Goal: Task Accomplishment & Management: Use online tool/utility

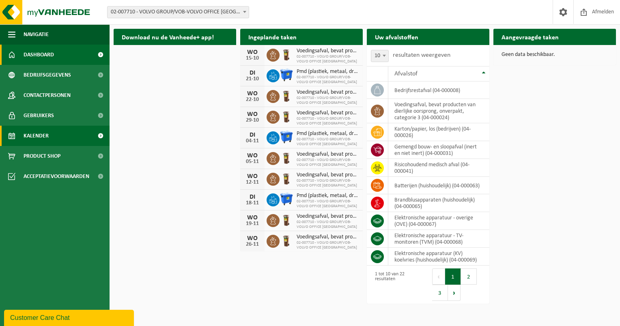
click at [45, 134] on span "Kalender" at bounding box center [36, 136] width 25 height 20
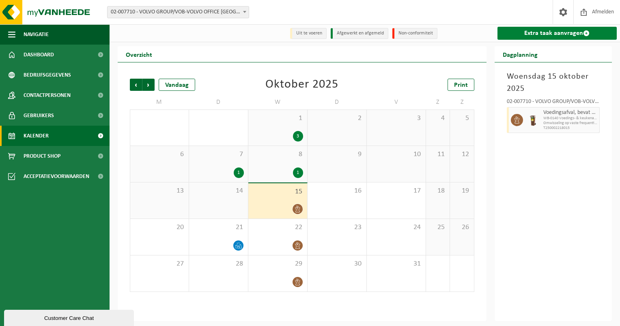
click at [561, 33] on link "Extra taak aanvragen" at bounding box center [557, 33] width 120 height 13
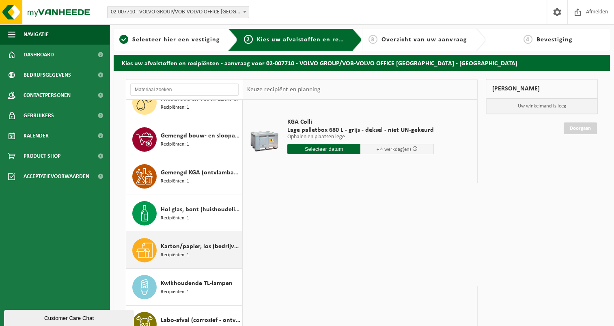
click at [182, 253] on span "Recipiënten: 1" at bounding box center [175, 255] width 28 height 8
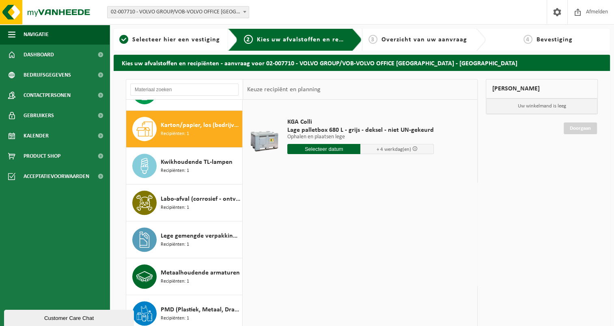
scroll to position [405, 0]
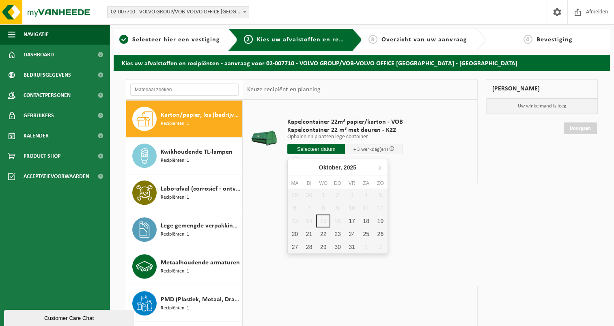
click at [324, 146] on input "text" at bounding box center [316, 149] width 58 height 10
click at [354, 216] on div "17" at bounding box center [351, 221] width 14 height 13
type input "Van 2025-10-17"
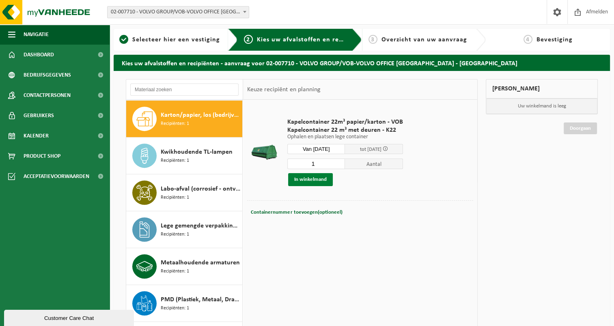
click at [305, 182] on button "In winkelmand" at bounding box center [310, 179] width 45 height 13
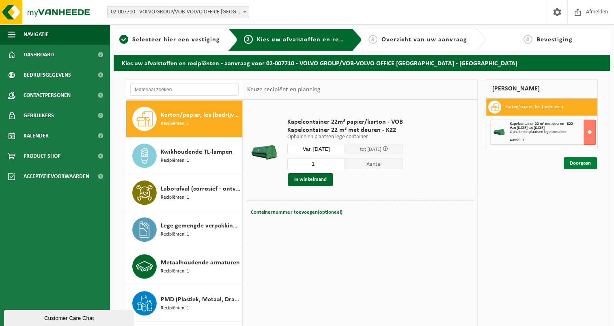
click at [578, 165] on link "Doorgaan" at bounding box center [579, 163] width 33 height 12
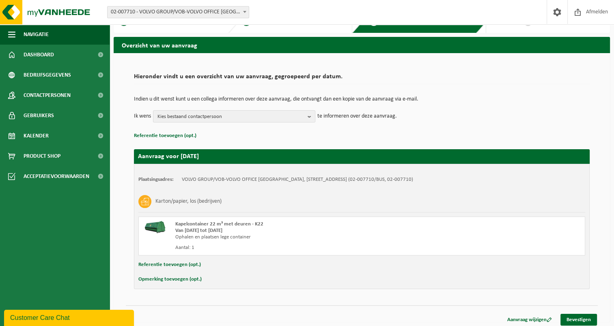
scroll to position [21, 0]
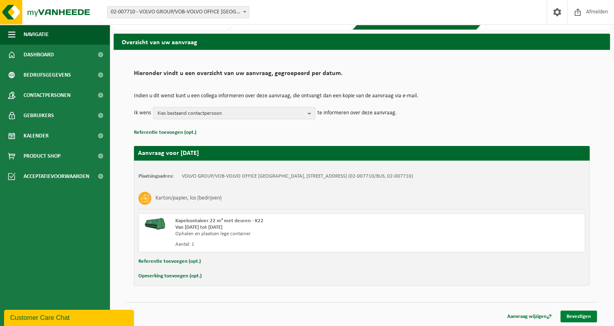
click at [574, 315] on link "Bevestigen" at bounding box center [578, 317] width 37 height 12
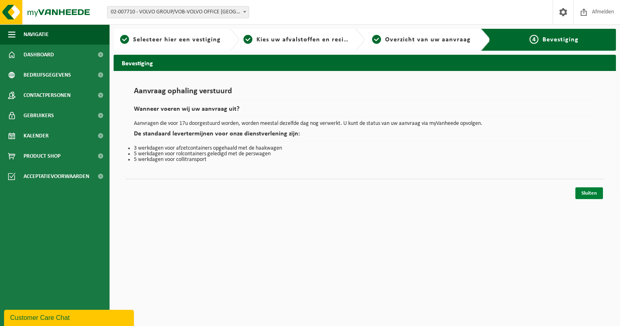
click at [588, 194] on link "Sluiten" at bounding box center [589, 193] width 28 height 12
